Goal: Information Seeking & Learning: Learn about a topic

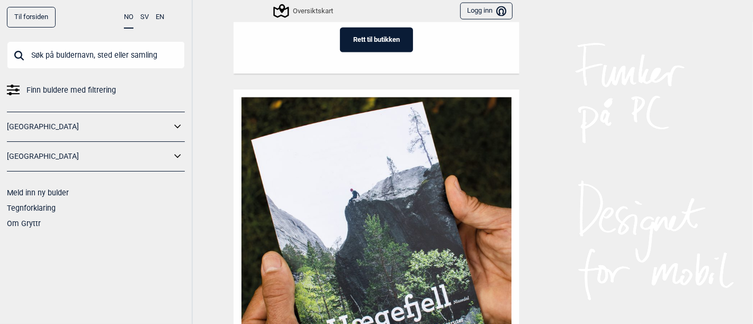
scroll to position [1308, 0]
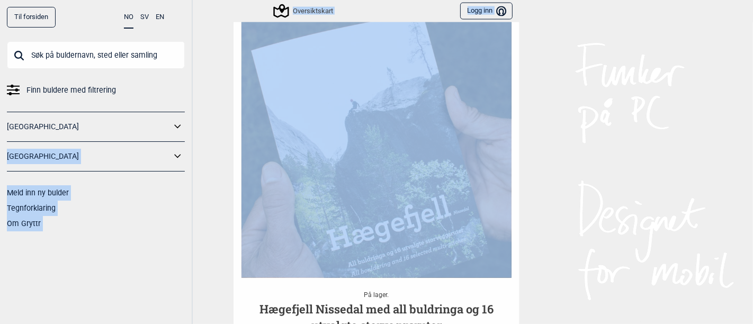
drag, startPoint x: 195, startPoint y: 131, endPoint x: 177, endPoint y: 128, distance: 17.8
click at [177, 128] on div "Til forsiden NO SV EN Finn buldere med filtrering [GEOGRAPHIC_DATA] [GEOGRAPHIC…" at bounding box center [376, 162] width 753 height 324
click at [177, 128] on icon at bounding box center [178, 126] width 14 height 15
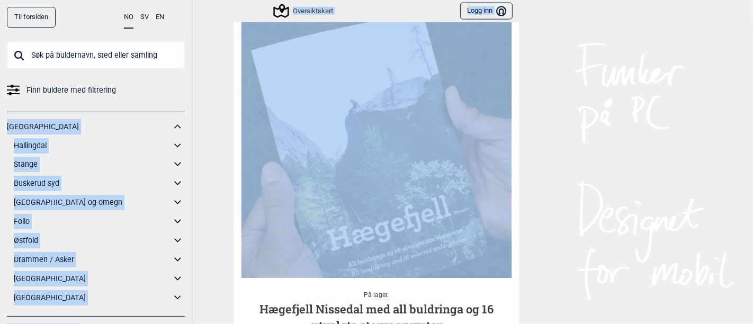
click at [39, 204] on link "[GEOGRAPHIC_DATA] og omegn" at bounding box center [92, 202] width 157 height 15
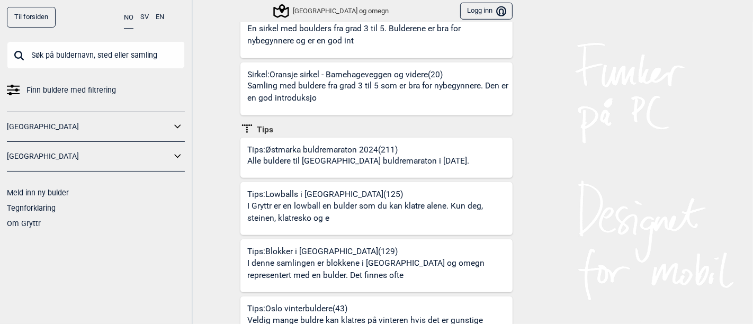
scroll to position [547, 0]
click at [211, 177] on div "Til forsiden NO SV EN Finn buldere med filtrering [GEOGRAPHIC_DATA] [GEOGRAPHIC…" at bounding box center [376, 162] width 753 height 324
click at [209, 191] on div "Til forsiden NO SV EN Finn buldere med filtrering [GEOGRAPHIC_DATA] [GEOGRAPHIC…" at bounding box center [376, 162] width 753 height 324
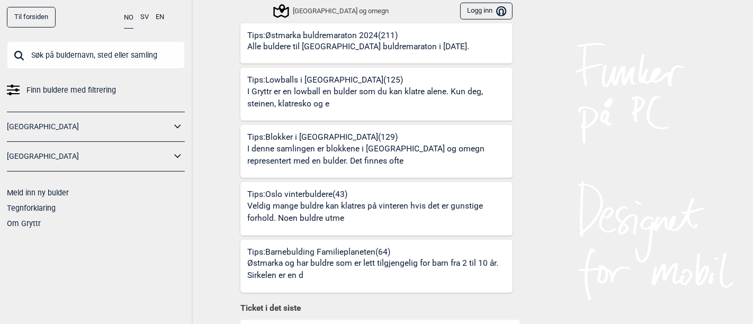
scroll to position [664, 0]
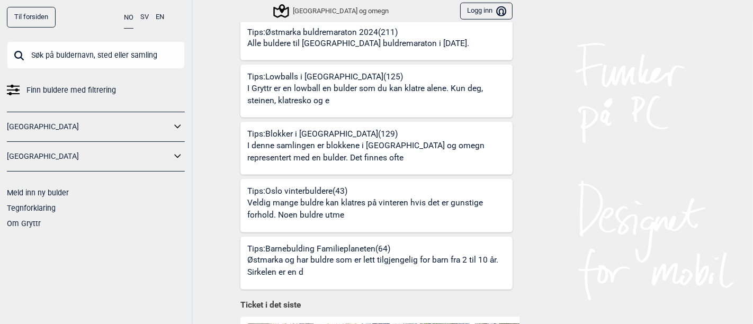
click at [294, 197] on p "Veldig mange buldre kan klatres på vinteren hvis det er gunstige forhold. Noen …" at bounding box center [378, 209] width 262 height 25
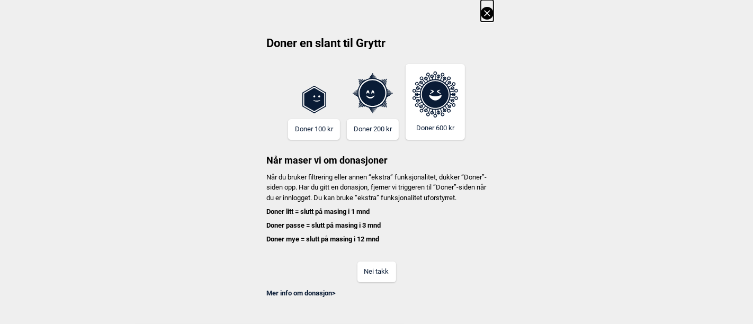
click at [378, 274] on button "Nei takk" at bounding box center [376, 271] width 39 height 21
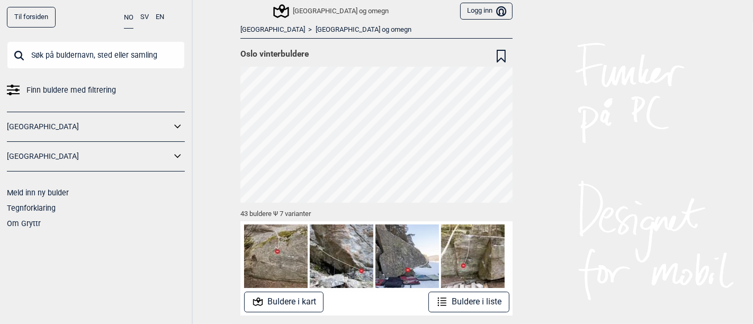
click at [485, 305] on button "Buldere i liste" at bounding box center [468, 302] width 81 height 21
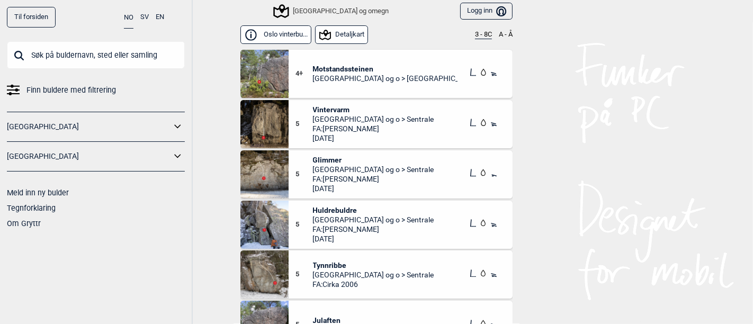
click at [268, 79] on img at bounding box center [264, 74] width 48 height 48
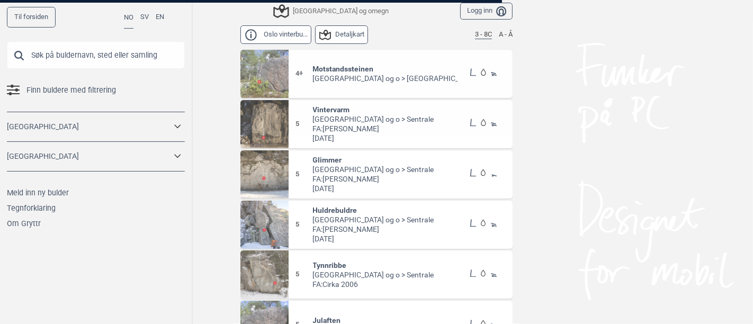
click at [268, 79] on div at bounding box center [376, 162] width 753 height 324
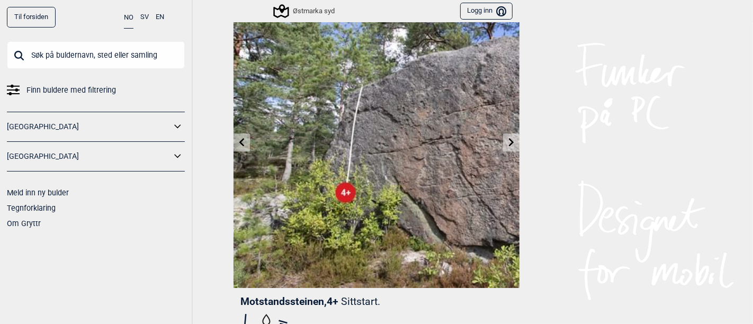
scroll to position [36, 0]
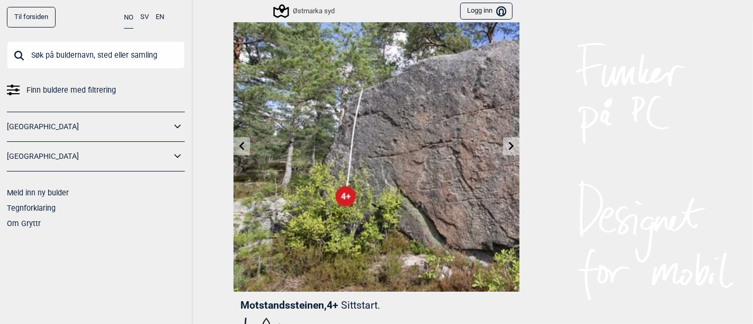
click at [507, 141] on icon at bounding box center [511, 145] width 8 height 8
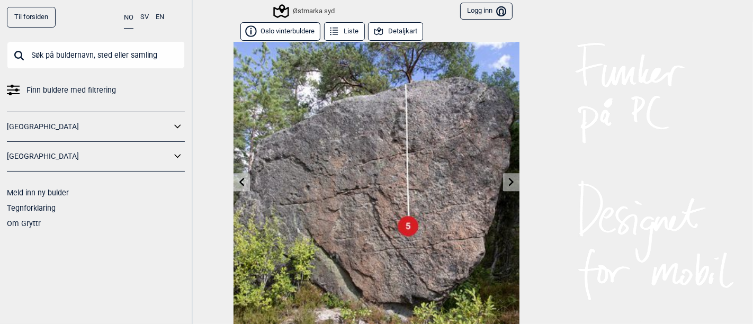
click at [507, 182] on icon at bounding box center [511, 181] width 8 height 8
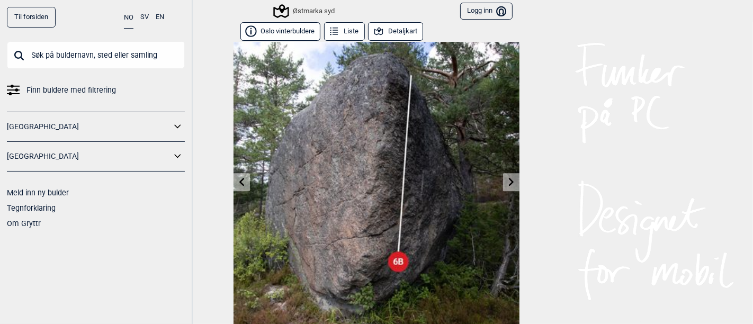
click at [507, 182] on icon at bounding box center [511, 181] width 8 height 8
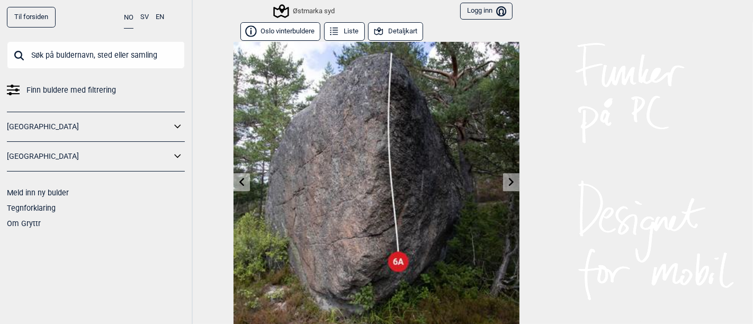
click at [507, 182] on icon at bounding box center [511, 181] width 8 height 8
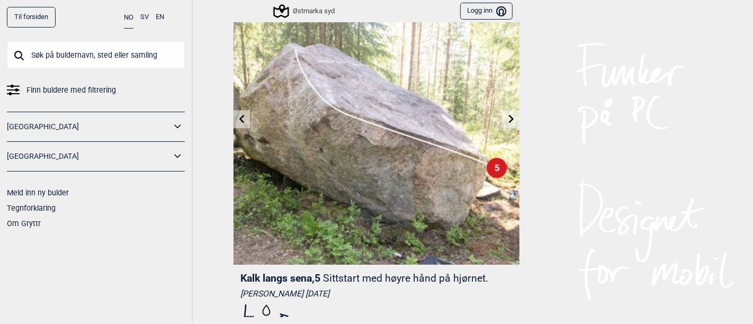
scroll to position [60, 0]
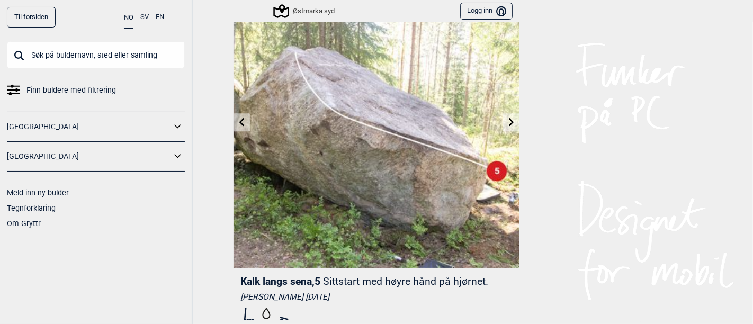
click at [509, 126] on link at bounding box center [511, 122] width 16 height 17
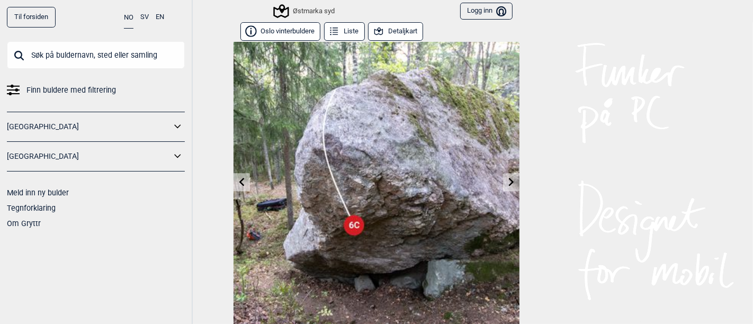
click at [406, 38] on button "Detaljkart" at bounding box center [395, 31] width 55 height 19
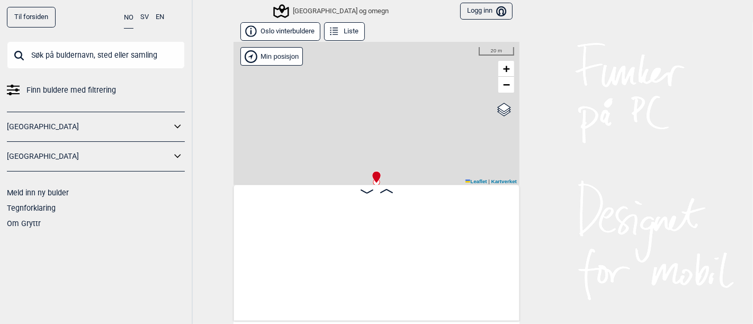
scroll to position [0, 3756]
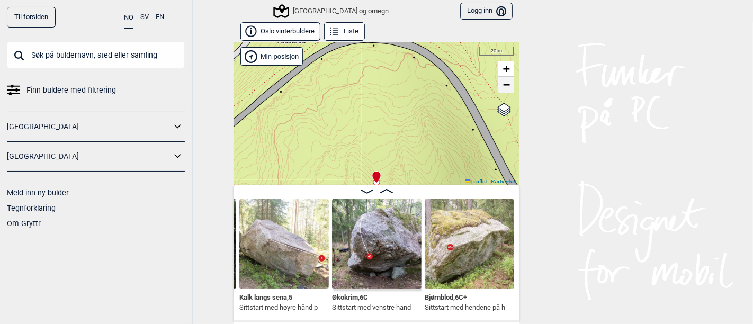
click at [503, 89] on span "−" at bounding box center [506, 84] width 7 height 13
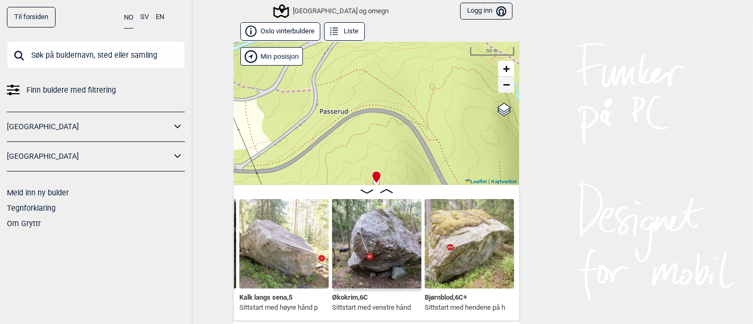
click at [503, 89] on span "−" at bounding box center [506, 84] width 7 height 13
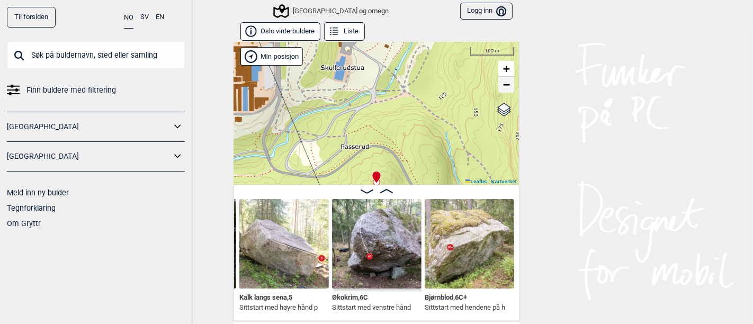
click at [503, 89] on span "−" at bounding box center [506, 84] width 7 height 13
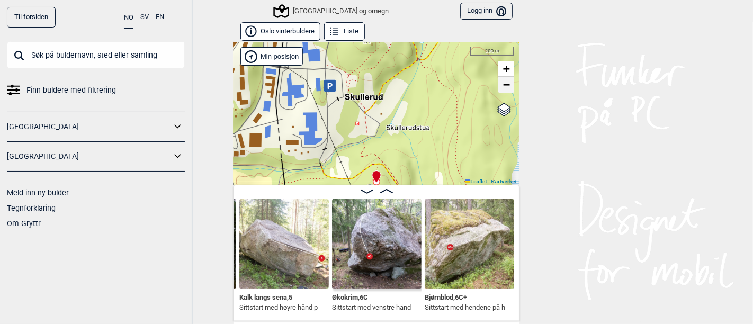
click at [503, 89] on span "−" at bounding box center [506, 84] width 7 height 13
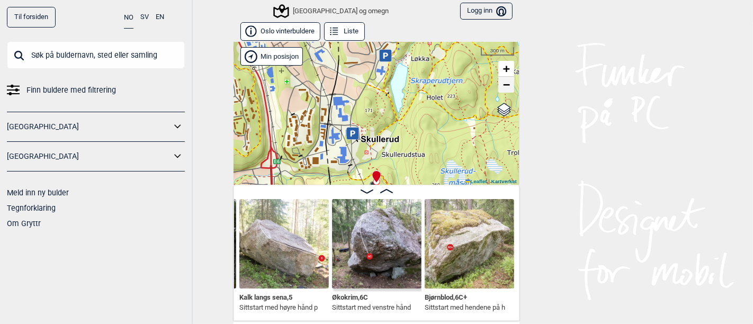
click at [503, 89] on span "−" at bounding box center [506, 84] width 7 height 13
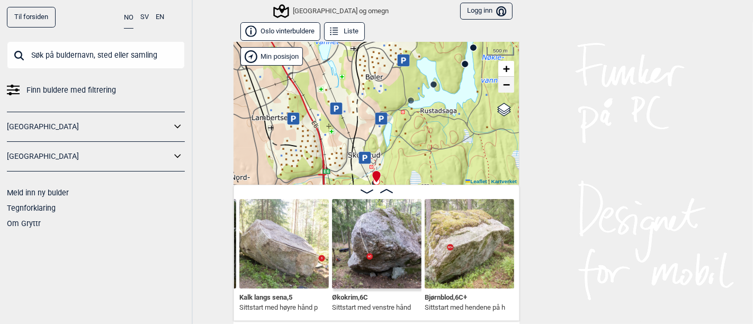
click at [503, 89] on span "−" at bounding box center [506, 84] width 7 height 13
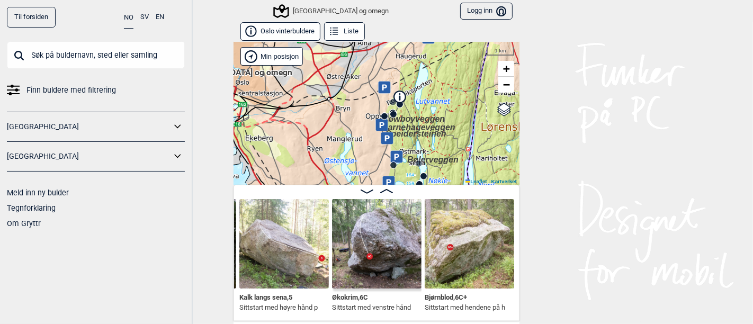
drag, startPoint x: 383, startPoint y: 86, endPoint x: 381, endPoint y: 147, distance: 61.4
click at [381, 147] on div "Speidersteinen Barnehageveggen Cowboyveggen Bølerveggen [GEOGRAPHIC_DATA] og om…" at bounding box center [376, 113] width 286 height 143
click at [498, 82] on link "−" at bounding box center [506, 85] width 16 height 16
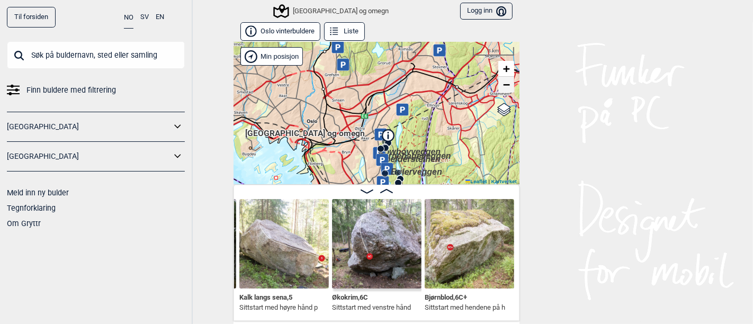
click at [498, 82] on link "−" at bounding box center [506, 85] width 16 height 16
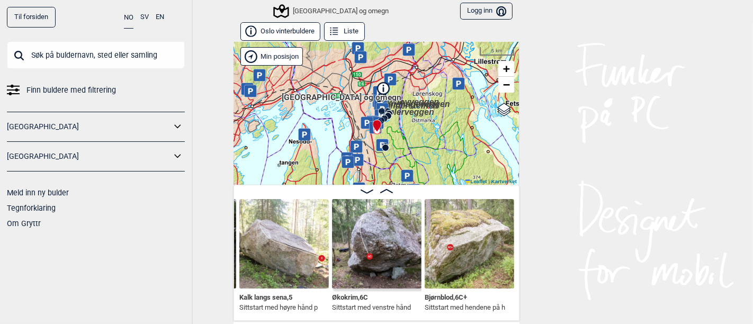
drag, startPoint x: 435, startPoint y: 125, endPoint x: 435, endPoint y: 59, distance: 66.2
click at [435, 59] on div "Speidersteinen Barnehageveggen Cowboyveggen Bølerveggen [GEOGRAPHIC_DATA] og om…" at bounding box center [376, 113] width 286 height 143
click at [340, 33] on button "Liste" at bounding box center [344, 31] width 41 height 19
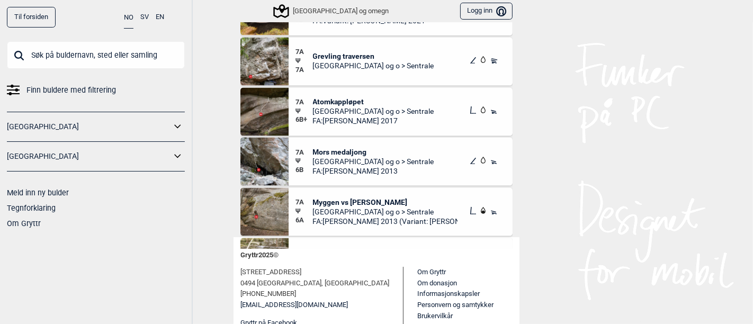
scroll to position [1615, 0]
click at [332, 101] on span "Atomkappløpet" at bounding box center [373, 103] width 121 height 10
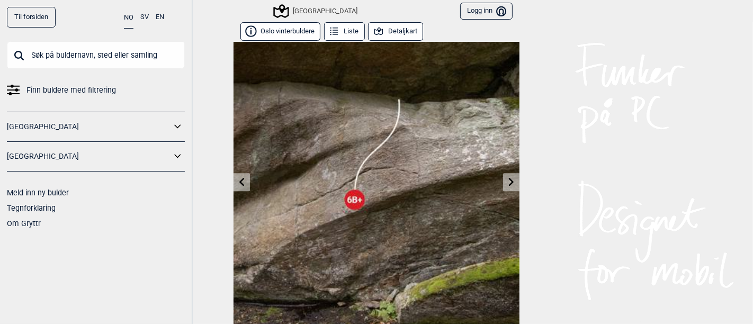
click at [332, 101] on div at bounding box center [376, 185] width 286 height 286
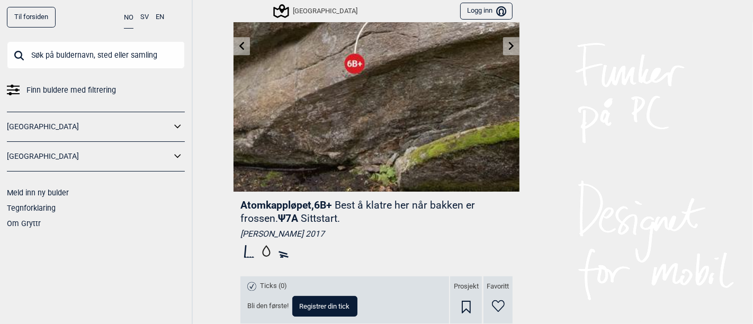
scroll to position [136, 0]
click at [195, 134] on div "Til forsiden NO SV EN Finn buldere med filtrering [GEOGRAPHIC_DATA] [GEOGRAPHIC…" at bounding box center [376, 162] width 753 height 324
